Goal: Navigation & Orientation: Find specific page/section

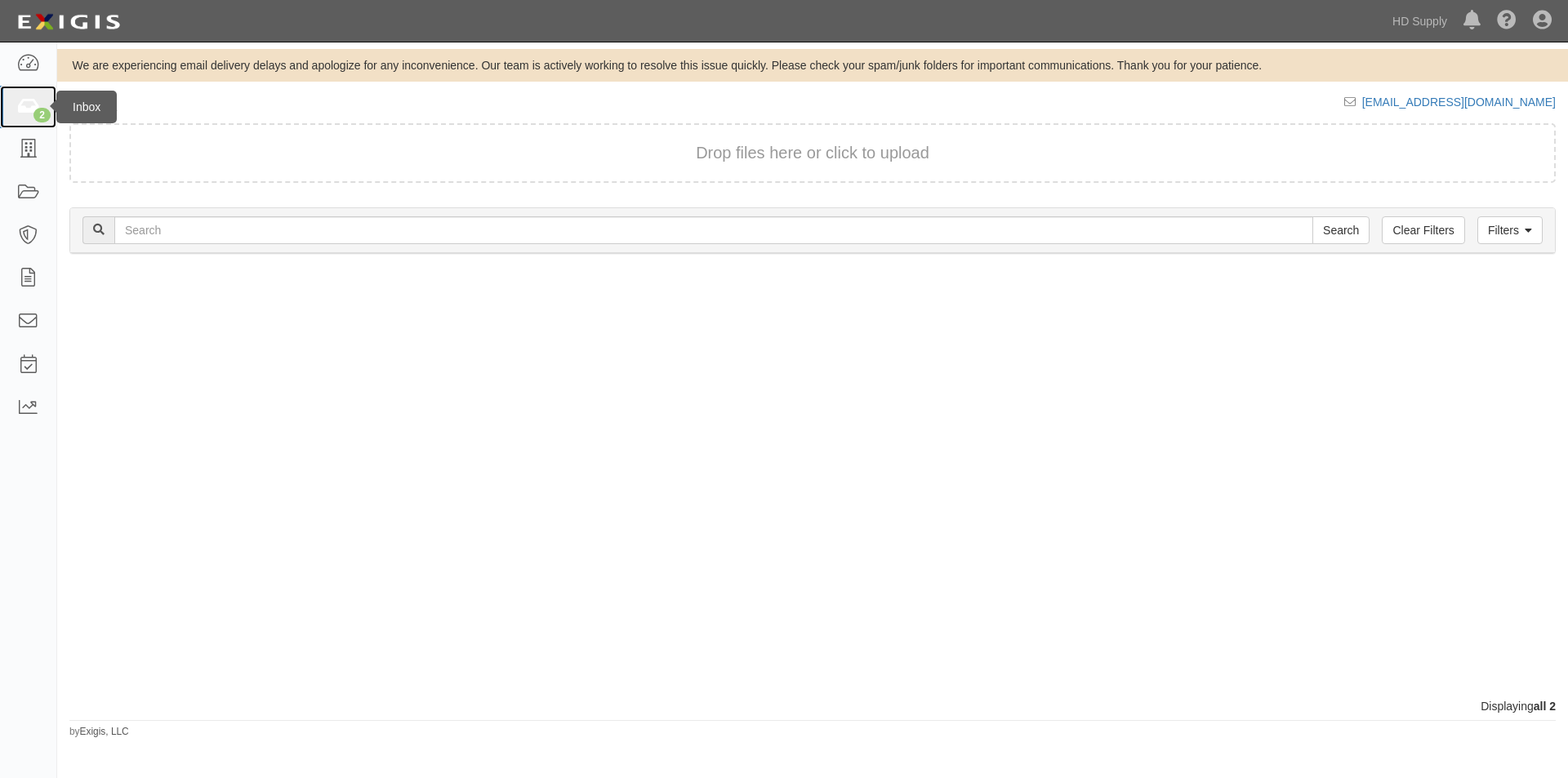
click at [21, 118] on link "2" at bounding box center [28, 107] width 57 height 43
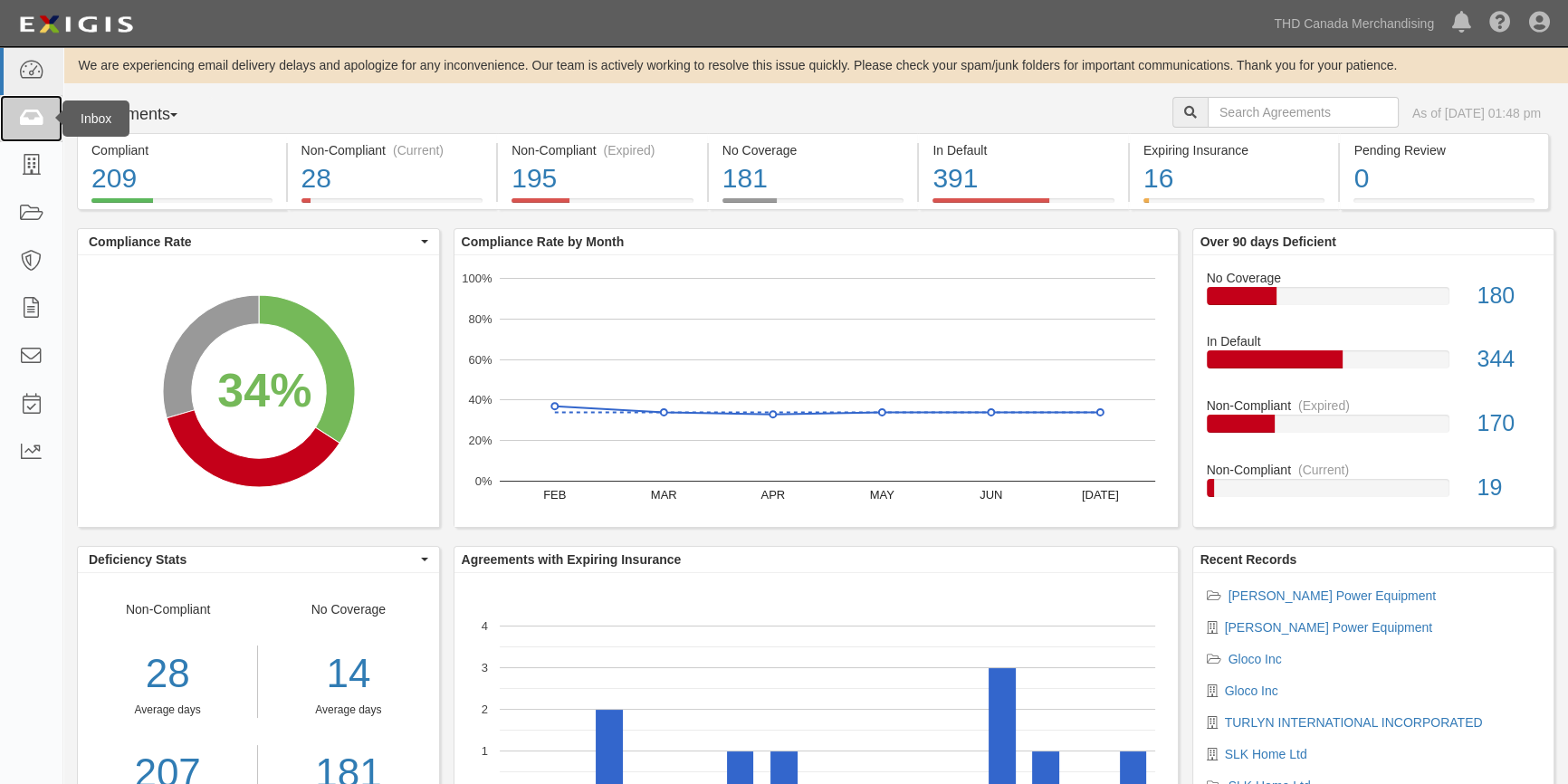
click at [38, 124] on icon at bounding box center [30, 118] width 26 height 21
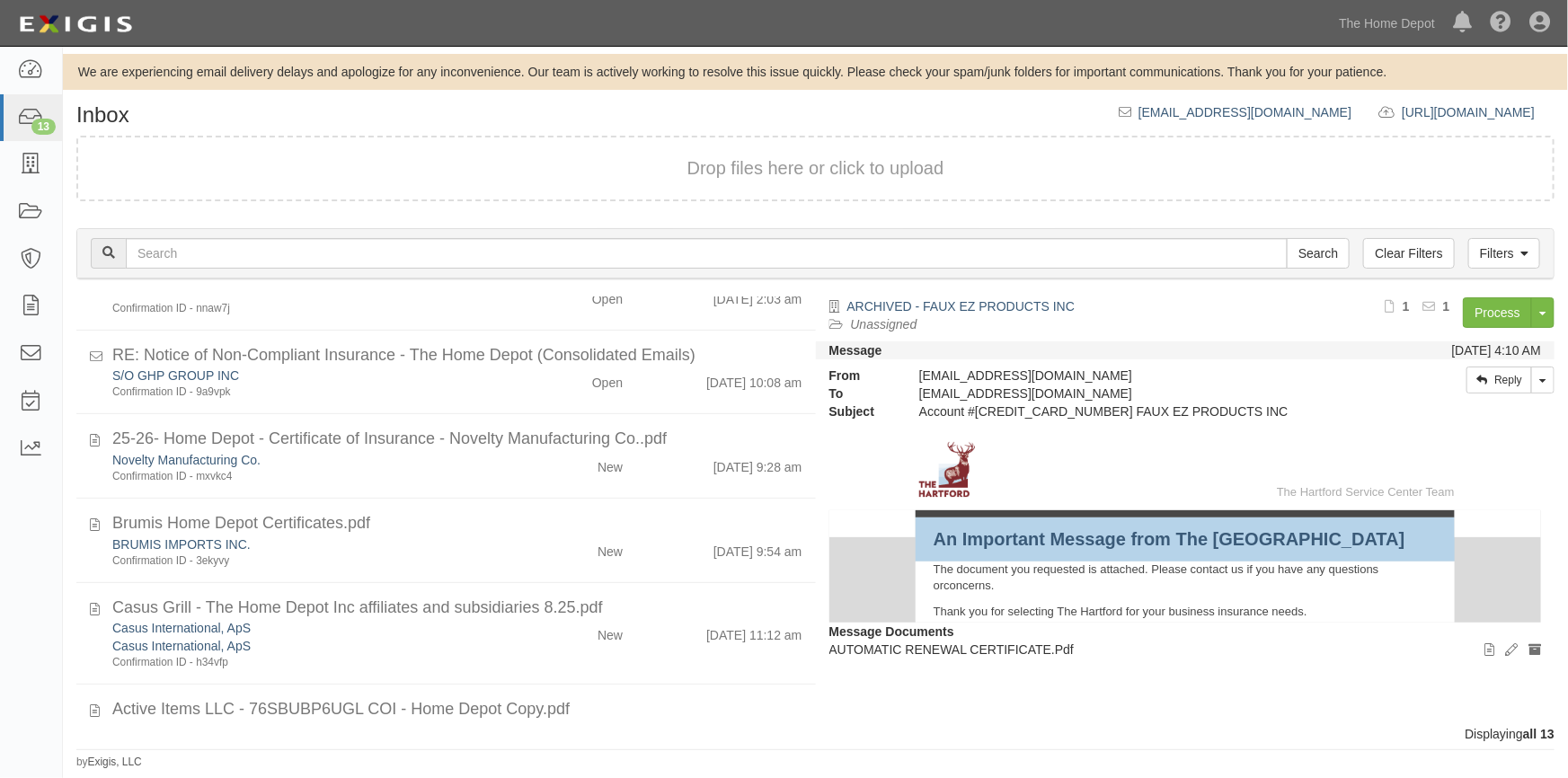
scroll to position [710, 0]
